Goal: Information Seeking & Learning: Learn about a topic

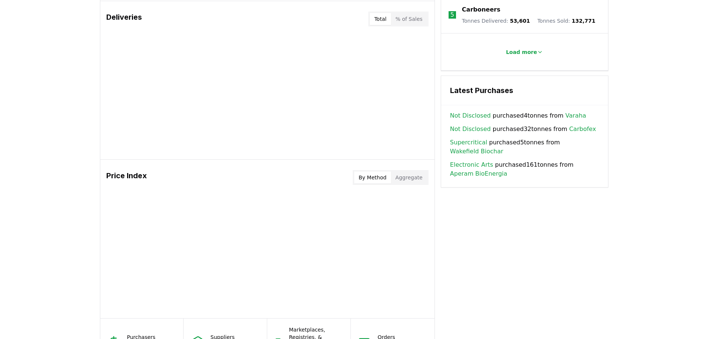
scroll to position [543, 0]
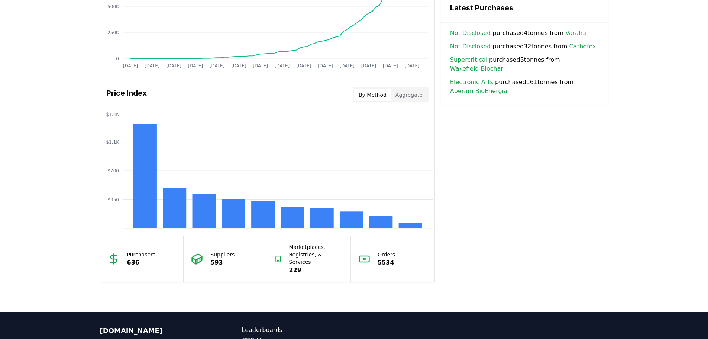
click at [369, 94] on button "By Method" at bounding box center [372, 95] width 37 height 12
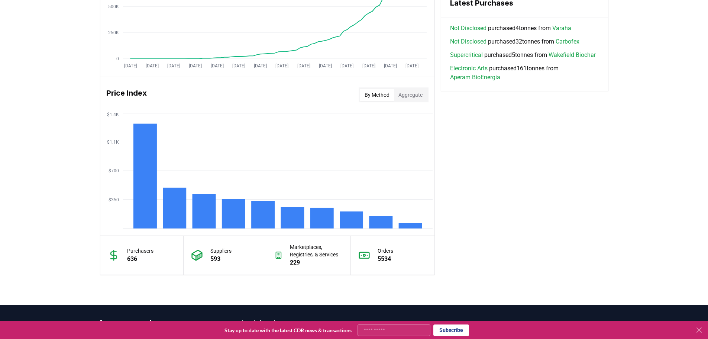
click at [412, 94] on button "Aggregate" at bounding box center [410, 95] width 33 height 12
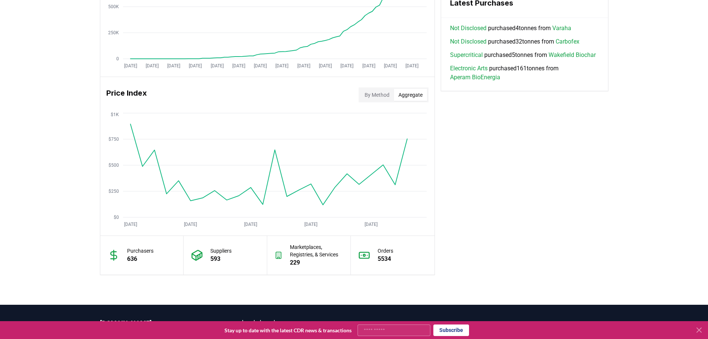
click at [377, 94] on button "By Method" at bounding box center [377, 95] width 34 height 12
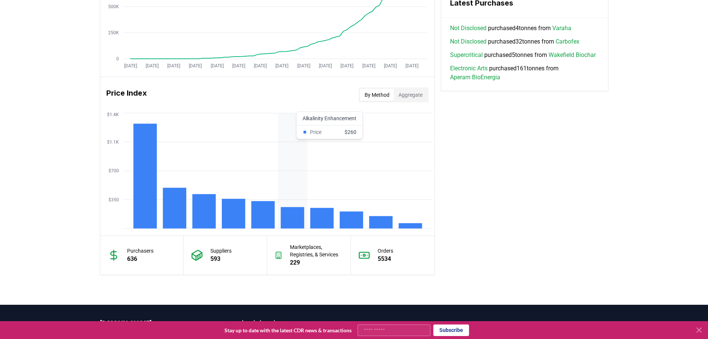
click at [294, 212] on rect at bounding box center [292, 218] width 23 height 22
click at [292, 202] on icon "$350 $700 $1.1K $1.4K" at bounding box center [267, 170] width 334 height 119
click at [292, 214] on rect at bounding box center [292, 218] width 23 height 22
drag, startPoint x: 292, startPoint y: 214, endPoint x: 493, endPoint y: 189, distance: 202.6
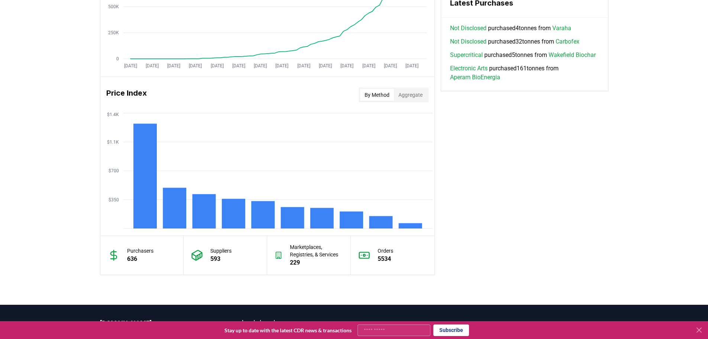
click at [544, 189] on div "Key Metrics Find detailed analysis of carbon removal data through time. Total S…" at bounding box center [354, 2] width 508 height 544
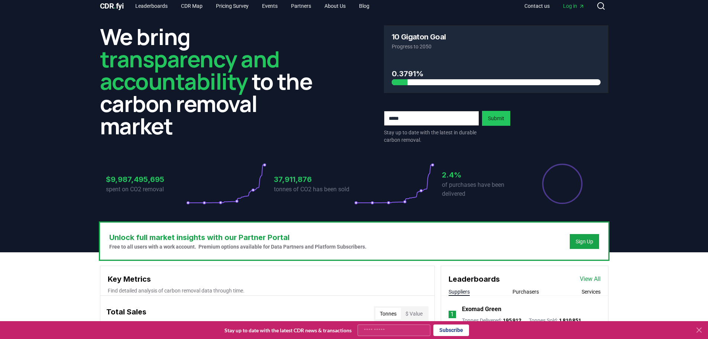
scroll to position [0, 0]
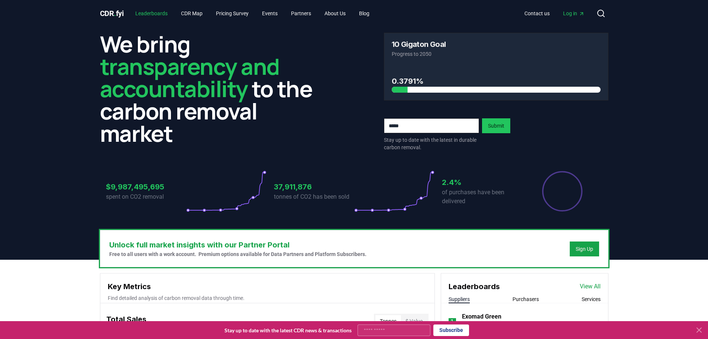
click at [164, 13] on link "Leaderboards" at bounding box center [151, 13] width 44 height 13
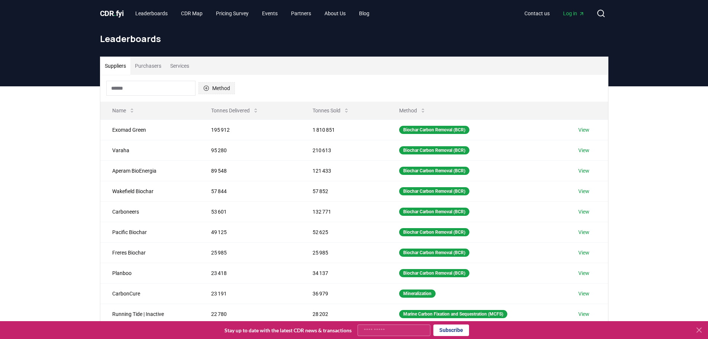
click at [226, 87] on button "Method" at bounding box center [216, 88] width 36 height 12
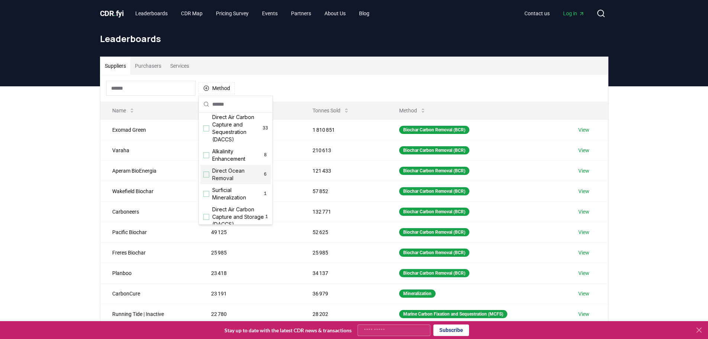
scroll to position [186, 0]
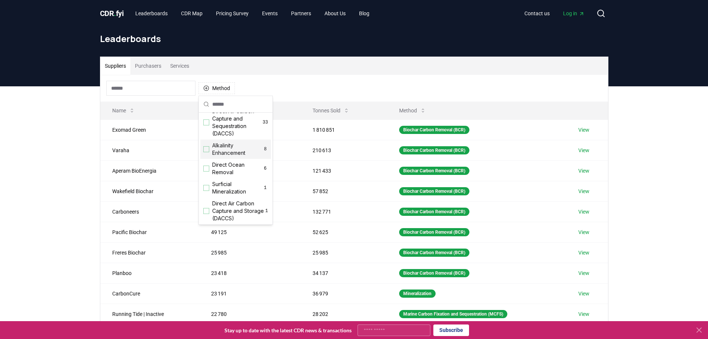
click at [230, 156] on span "Alkalinity Enhancement" at bounding box center [237, 149] width 51 height 15
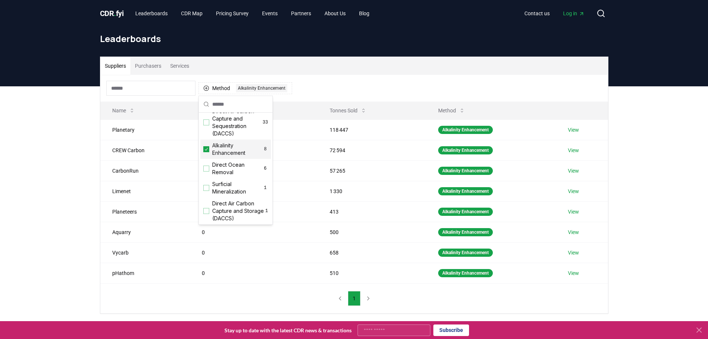
click at [38, 176] on div "Suppliers Purchasers Services Method 1 Alkalinity Enhancement Name Tonnes Deliv…" at bounding box center [354, 214] width 708 height 257
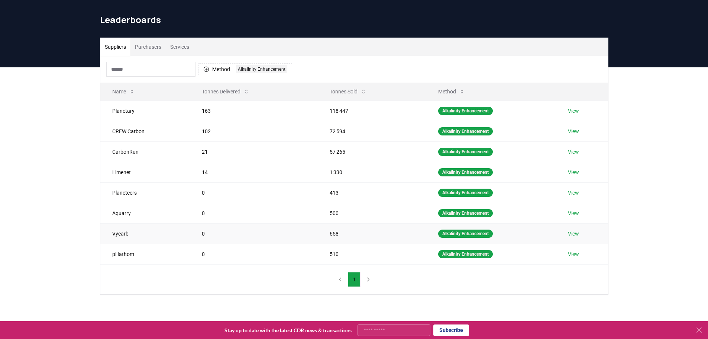
scroll to position [37, 0]
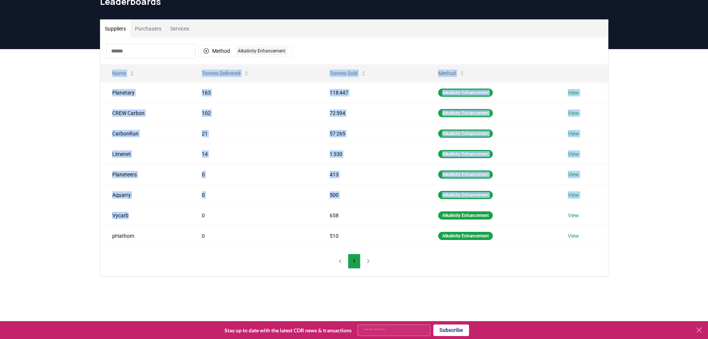
drag, startPoint x: 127, startPoint y: 215, endPoint x: 96, endPoint y: 213, distance: 30.9
click at [96, 213] on div "Suppliers Purchasers Services Method 1 Alkalinity Enhancement Name Tonnes Deliv…" at bounding box center [354, 147] width 520 height 257
click at [135, 216] on td "Vycarb" at bounding box center [145, 215] width 90 height 20
click at [130, 216] on td "Vycarb" at bounding box center [145, 215] width 90 height 20
click at [126, 137] on td "CarbonRun" at bounding box center [145, 133] width 90 height 20
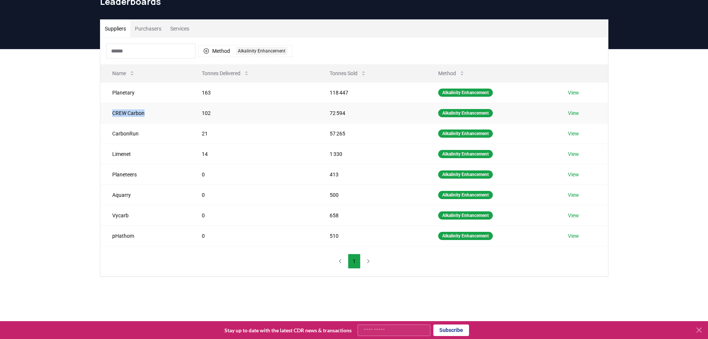
drag, startPoint x: 111, startPoint y: 113, endPoint x: 148, endPoint y: 114, distance: 36.4
click at [148, 114] on td "CREW Carbon" at bounding box center [145, 113] width 90 height 20
copy td "CREW Carbon"
